Goal: Task Accomplishment & Management: Use online tool/utility

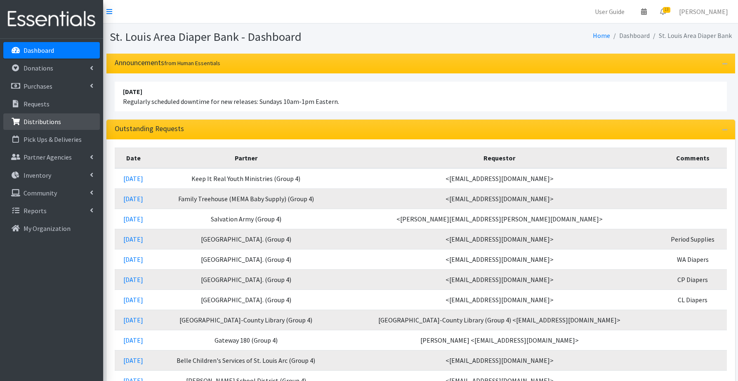
click at [47, 123] on p "Distributions" at bounding box center [43, 122] width 38 height 8
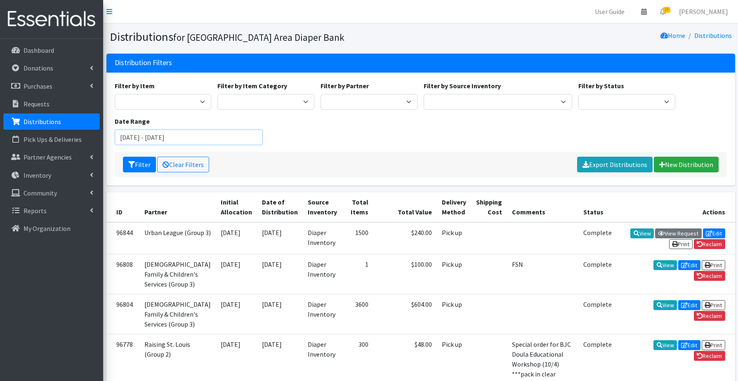
click at [178, 137] on input "July 22, 2025 - October 22, 2025" at bounding box center [189, 138] width 149 height 16
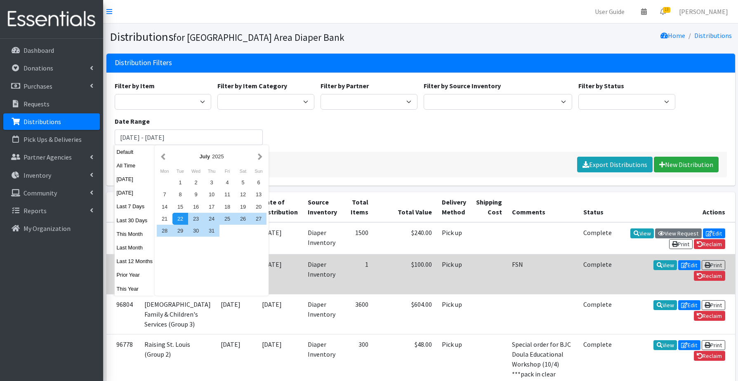
click at [130, 289] on button "This Year" at bounding box center [135, 289] width 40 height 12
type input "[DATE] - [DATE]"
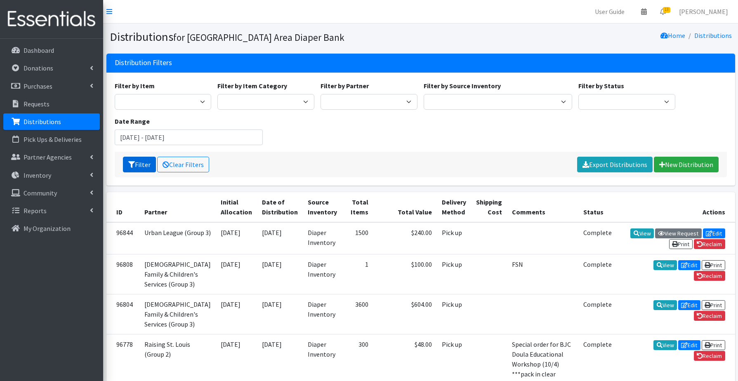
click at [146, 163] on button "Filter" at bounding box center [139, 165] width 33 height 16
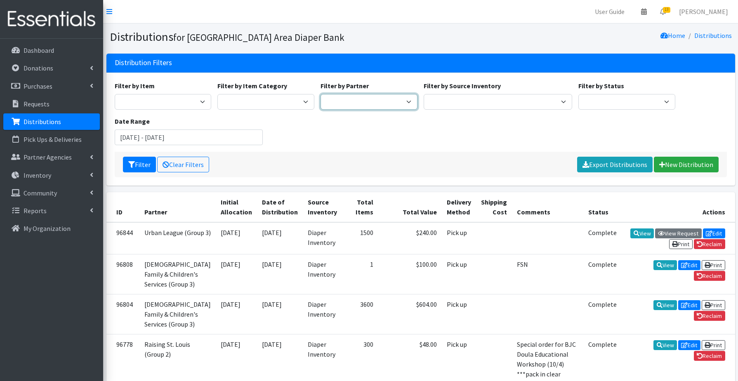
click at [392, 103] on select "Affinia Healthcare (Group 2) [PERSON_NAME] (Group 1) Assistance League of St. L…" at bounding box center [369, 102] width 97 height 16
select select "2266"
click at [137, 163] on button "Filter" at bounding box center [139, 165] width 33 height 16
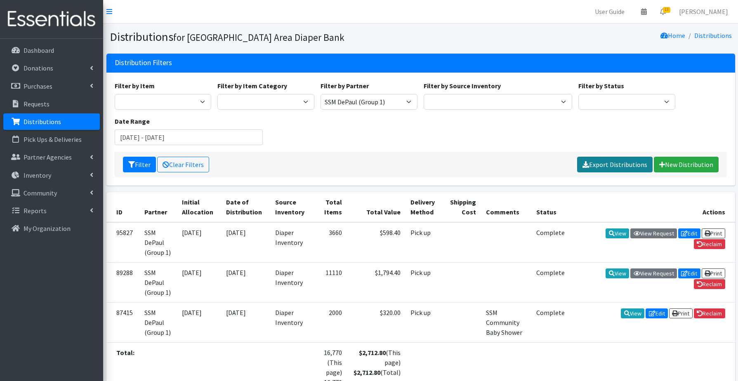
click at [625, 165] on link "Export Distributions" at bounding box center [615, 165] width 76 height 16
click at [407, 102] on select "Affinia Healthcare (Group 2) [PERSON_NAME] (Group 1) Assistance League of St. L…" at bounding box center [369, 102] width 97 height 16
select select "133"
click at [143, 165] on button "Filter" at bounding box center [139, 165] width 33 height 16
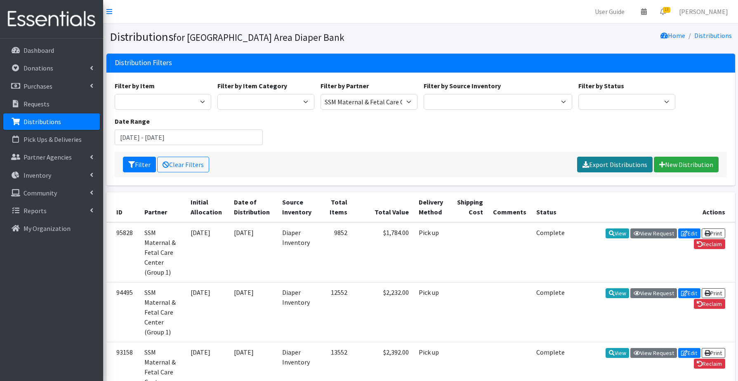
click at [611, 164] on link "Export Distributions" at bounding box center [615, 165] width 76 height 16
click at [393, 99] on select "Affinia Healthcare (Group 2) Annie Malone (Group 1) Assistance League of St. Lo…" at bounding box center [369, 102] width 97 height 16
select select "137"
click at [139, 165] on button "Filter" at bounding box center [139, 165] width 33 height 16
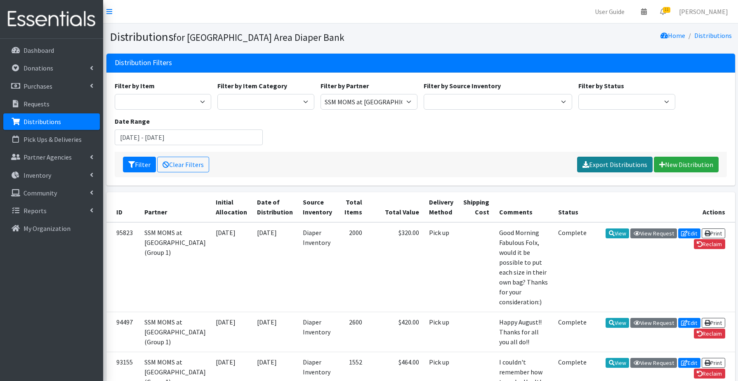
click at [607, 165] on link "Export Distributions" at bounding box center [615, 165] width 76 height 16
